Goal: Task Accomplishment & Management: Manage account settings

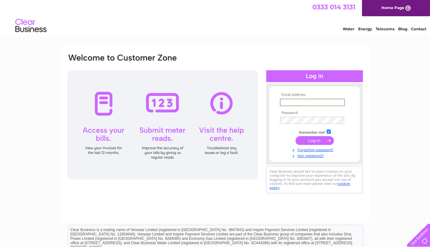
type input "[EMAIL_ADDRESS][DOMAIN_NAME]"
click at [314, 140] on input "submit" at bounding box center [314, 140] width 38 height 9
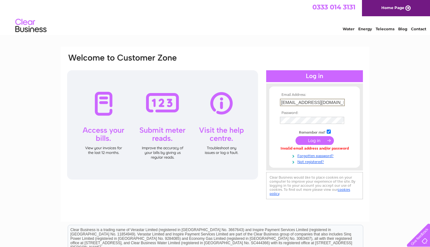
click at [388, 149] on div "Email Address: fmscenic@hotmail.com Password:" at bounding box center [215, 187] width 430 height 281
click at [314, 140] on input "submit" at bounding box center [314, 140] width 38 height 9
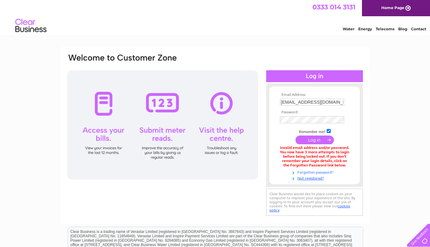
click at [304, 171] on link "Forgotten password?" at bounding box center [315, 172] width 71 height 6
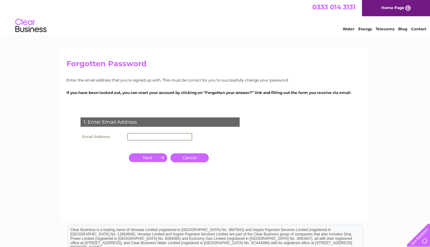
click at [159, 133] on input "text" at bounding box center [159, 136] width 65 height 7
type input "fmscenic@hotmail.com"
click at [154, 158] on input "button" at bounding box center [148, 157] width 38 height 9
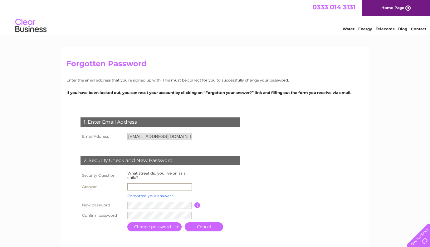
click at [168, 183] on input "text" at bounding box center [159, 186] width 65 height 7
type input "Falcon Terrace"
click at [162, 226] on input "submit" at bounding box center [154, 226] width 54 height 9
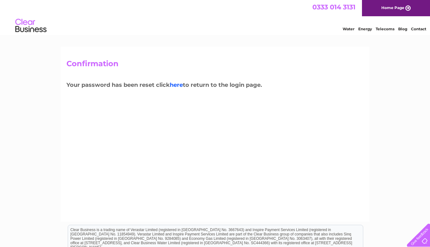
click at [180, 86] on link "here" at bounding box center [176, 84] width 13 height 7
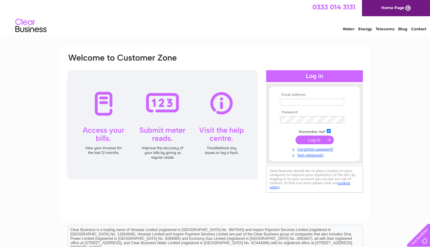
type input "[EMAIL_ADDRESS][DOMAIN_NAME]"
click at [313, 138] on input "submit" at bounding box center [314, 139] width 38 height 9
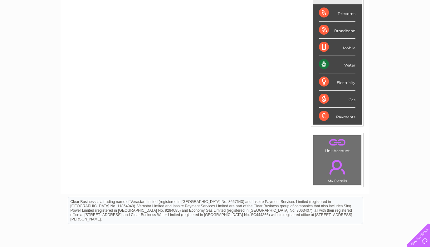
scroll to position [95, 0]
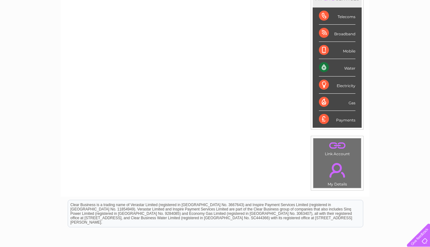
click at [347, 71] on div "Water" at bounding box center [337, 67] width 36 height 17
click at [349, 67] on div "Water" at bounding box center [337, 67] width 36 height 17
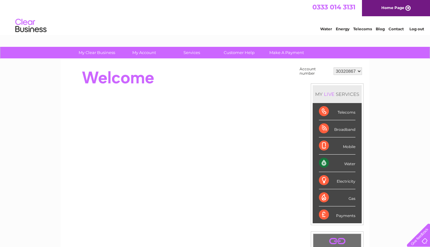
scroll to position [0, 0]
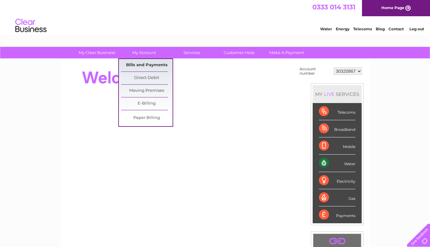
click at [143, 65] on link "Bills and Payments" at bounding box center [146, 65] width 51 height 12
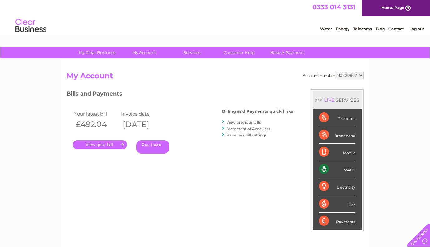
click at [106, 141] on link "." at bounding box center [100, 144] width 54 height 9
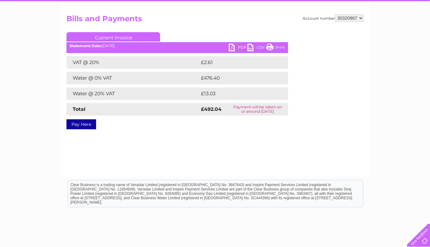
scroll to position [57, 0]
